Goal: Information Seeking & Learning: Learn about a topic

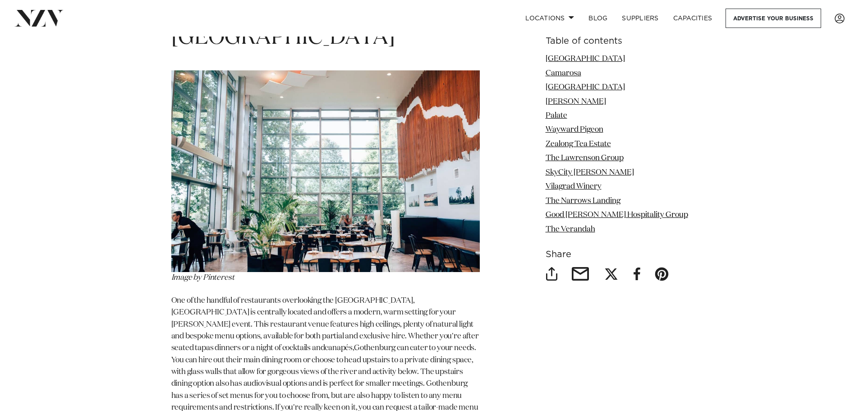
scroll to position [1100, 0]
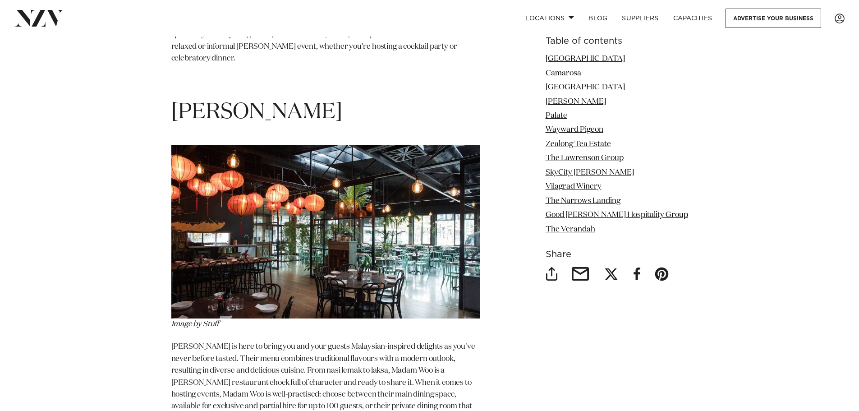
scroll to position [2345, 0]
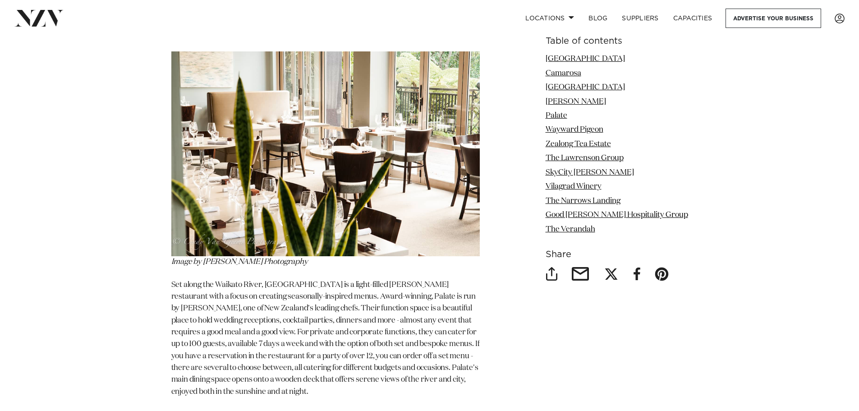
scroll to position [2850, 0]
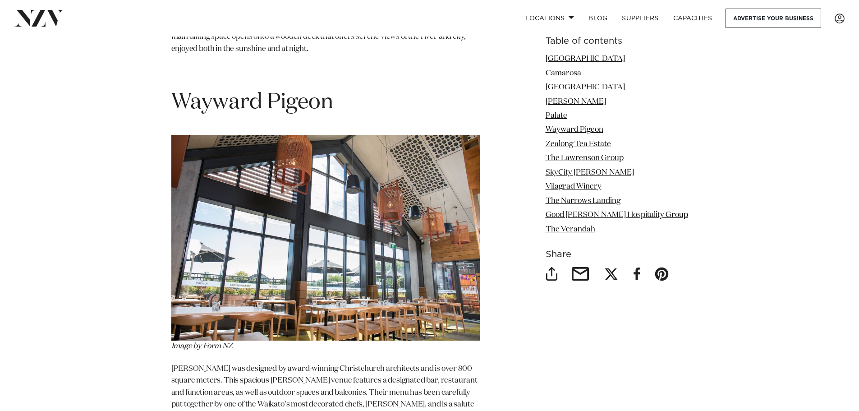
scroll to position [3193, 0]
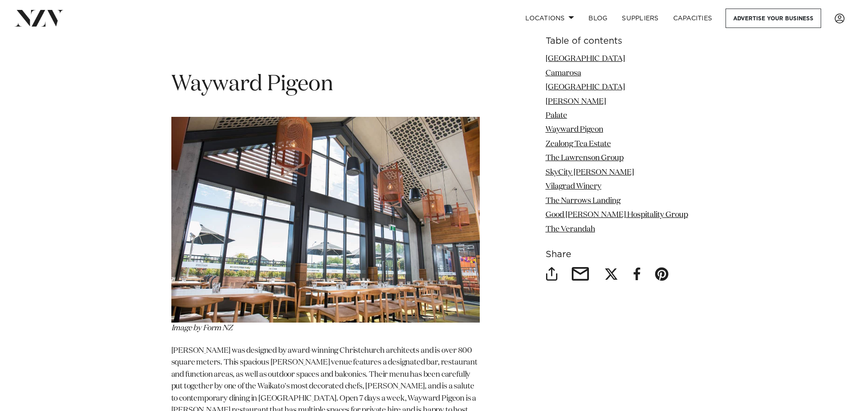
click at [308, 345] on p "[PERSON_NAME] was designed by award-winning Christchurch architects and is over…" at bounding box center [325, 404] width 308 height 119
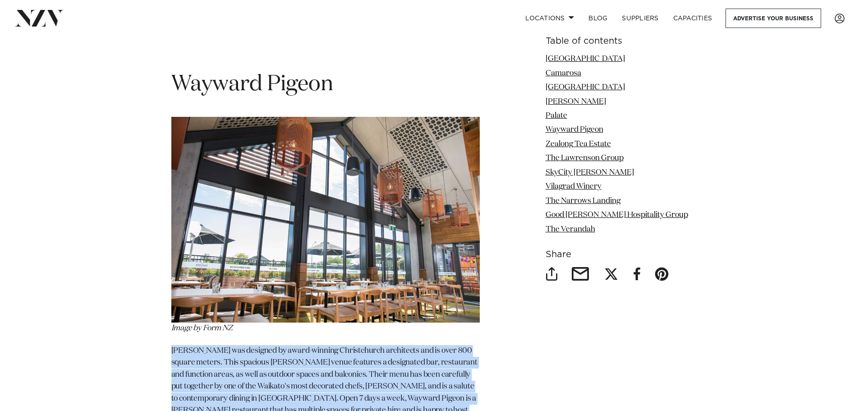
click at [308, 345] on p "[PERSON_NAME] was designed by award-winning Christchurch architects and is over…" at bounding box center [325, 404] width 308 height 119
click at [322, 347] on span "[PERSON_NAME] was designed by award-winning Christchurch architects and is over…" at bounding box center [325, 404] width 308 height 115
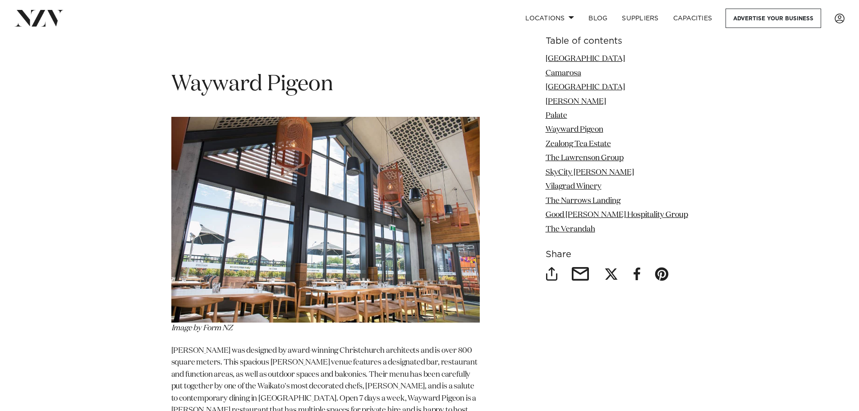
click at [299, 347] on span "[PERSON_NAME] was designed by award-winning Christchurch architects and is over…" at bounding box center [325, 404] width 308 height 115
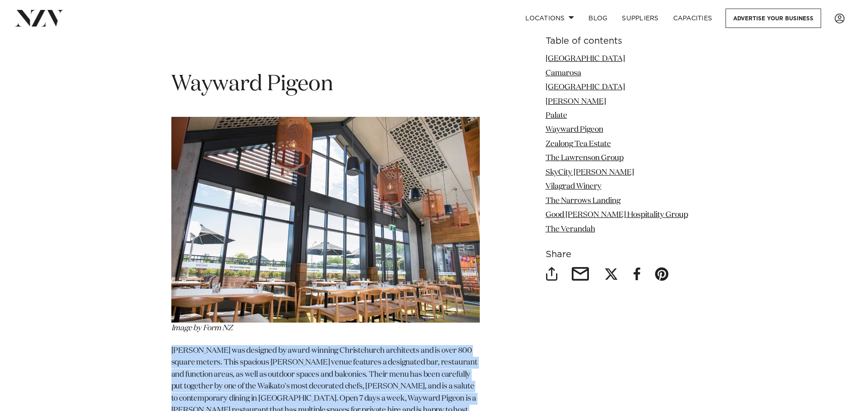
click at [299, 347] on span "[PERSON_NAME] was designed by award-winning Christchurch architects and is over…" at bounding box center [325, 404] width 308 height 115
click at [310, 347] on span "[PERSON_NAME] was designed by award-winning Christchurch architects and is over…" at bounding box center [325, 404] width 308 height 115
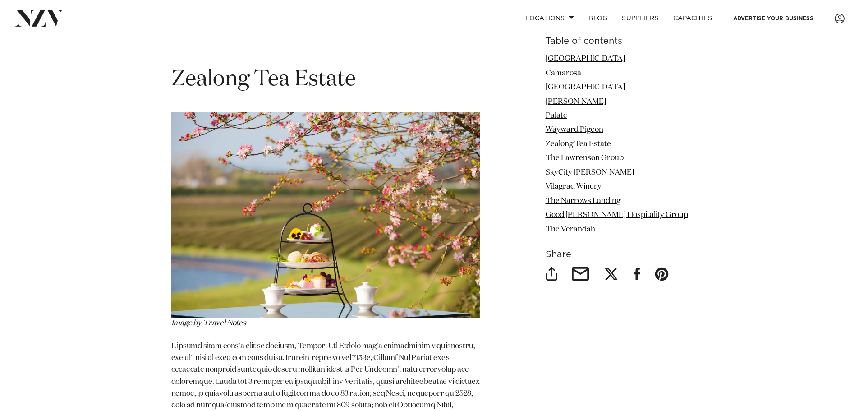
scroll to position [3626, 0]
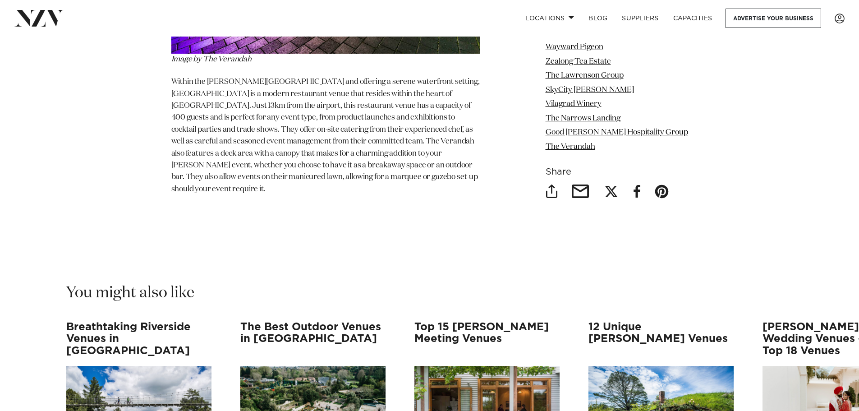
scroll to position [6584, 0]
